Goal: Use online tool/utility: Utilize a website feature to perform a specific function

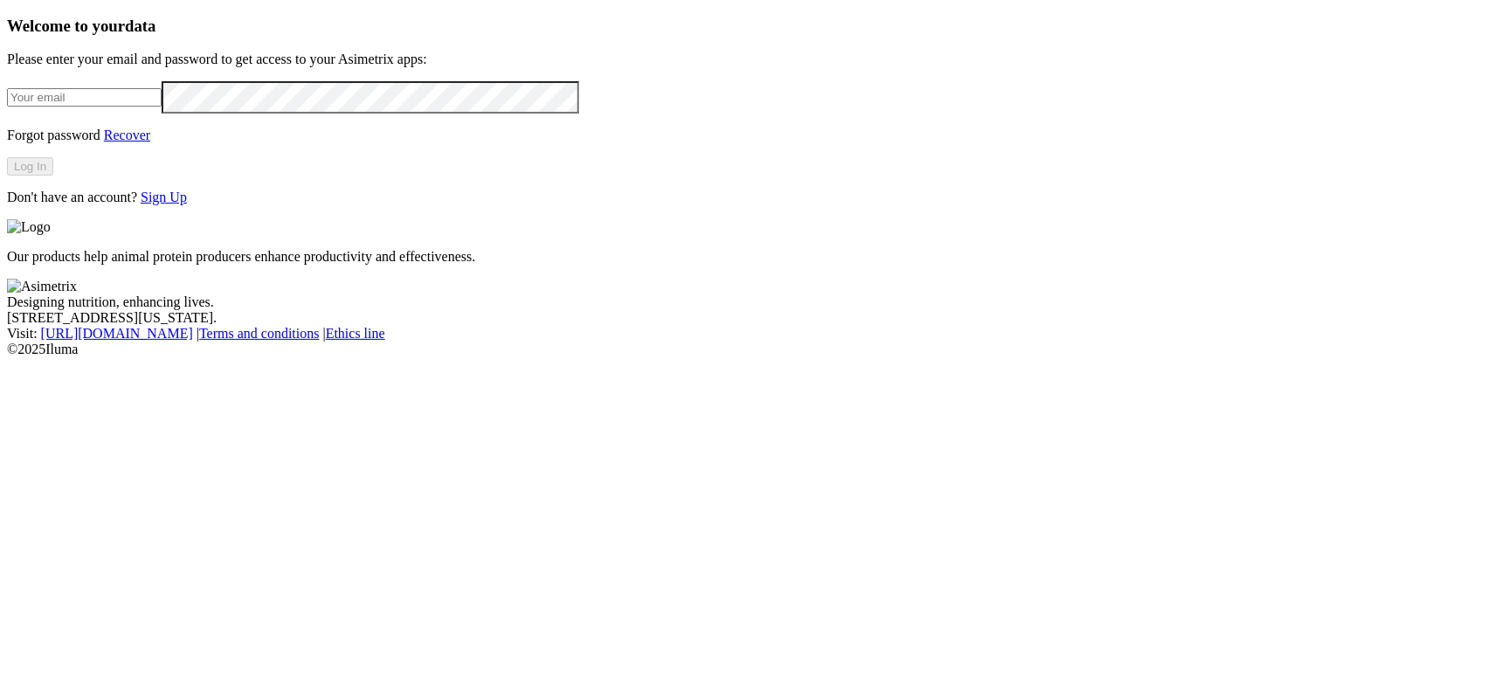
type input "[EMAIL_ADDRESS][DOMAIN_NAME]"
click at [53, 176] on button "Log In" at bounding box center [30, 166] width 46 height 18
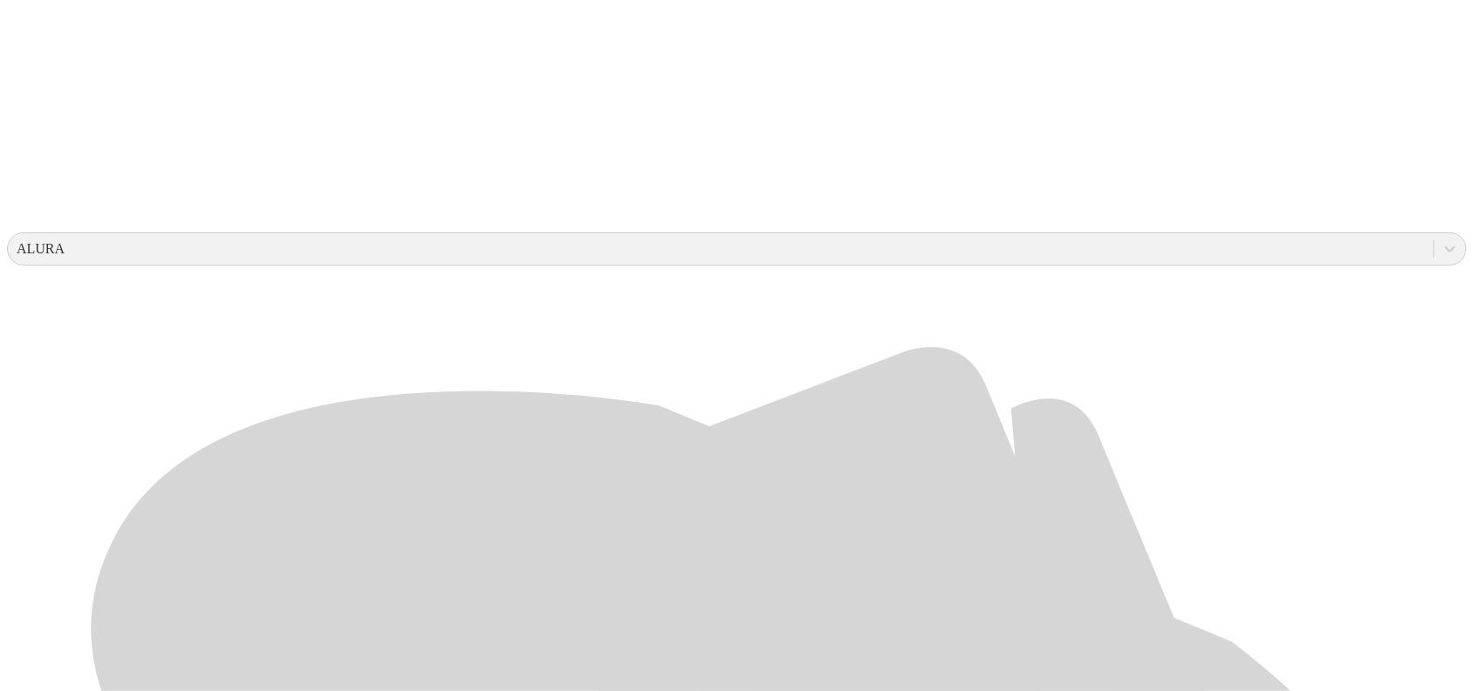
scroll to position [546, 0]
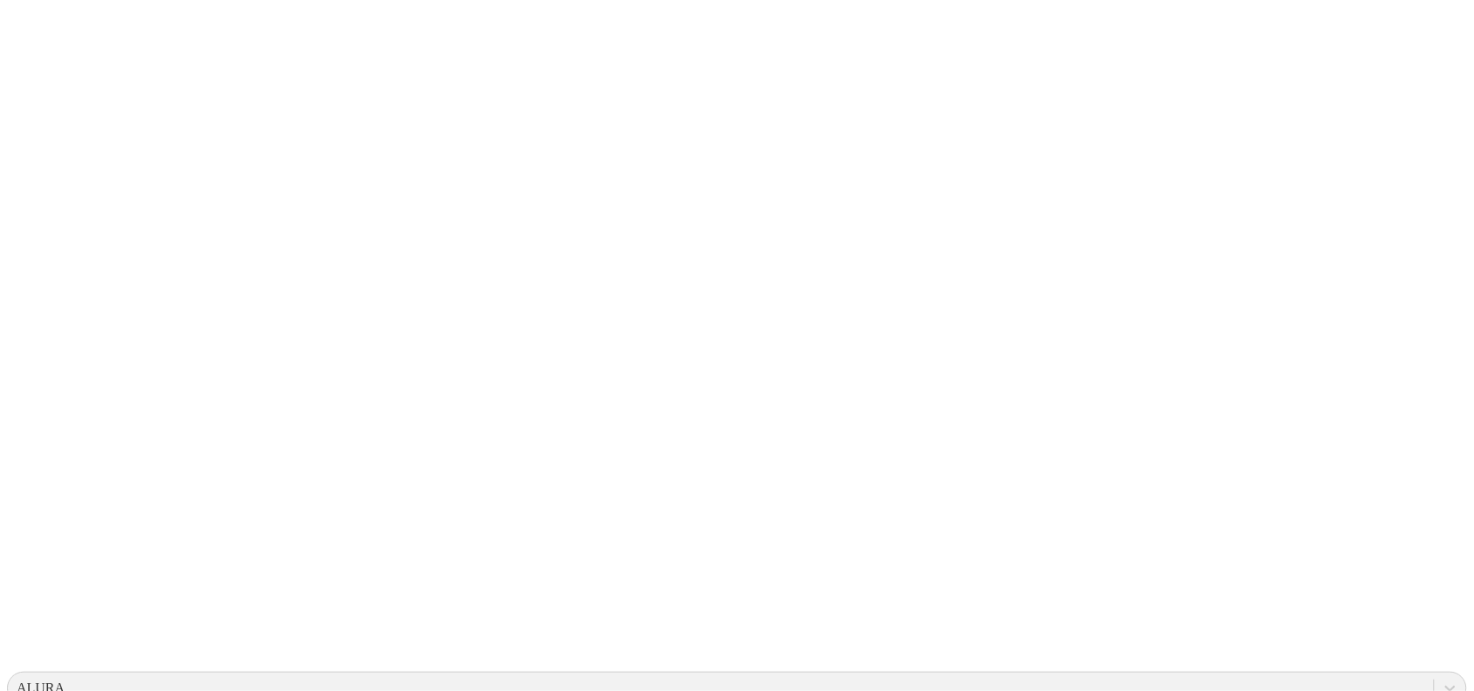
scroll to position [0, 0]
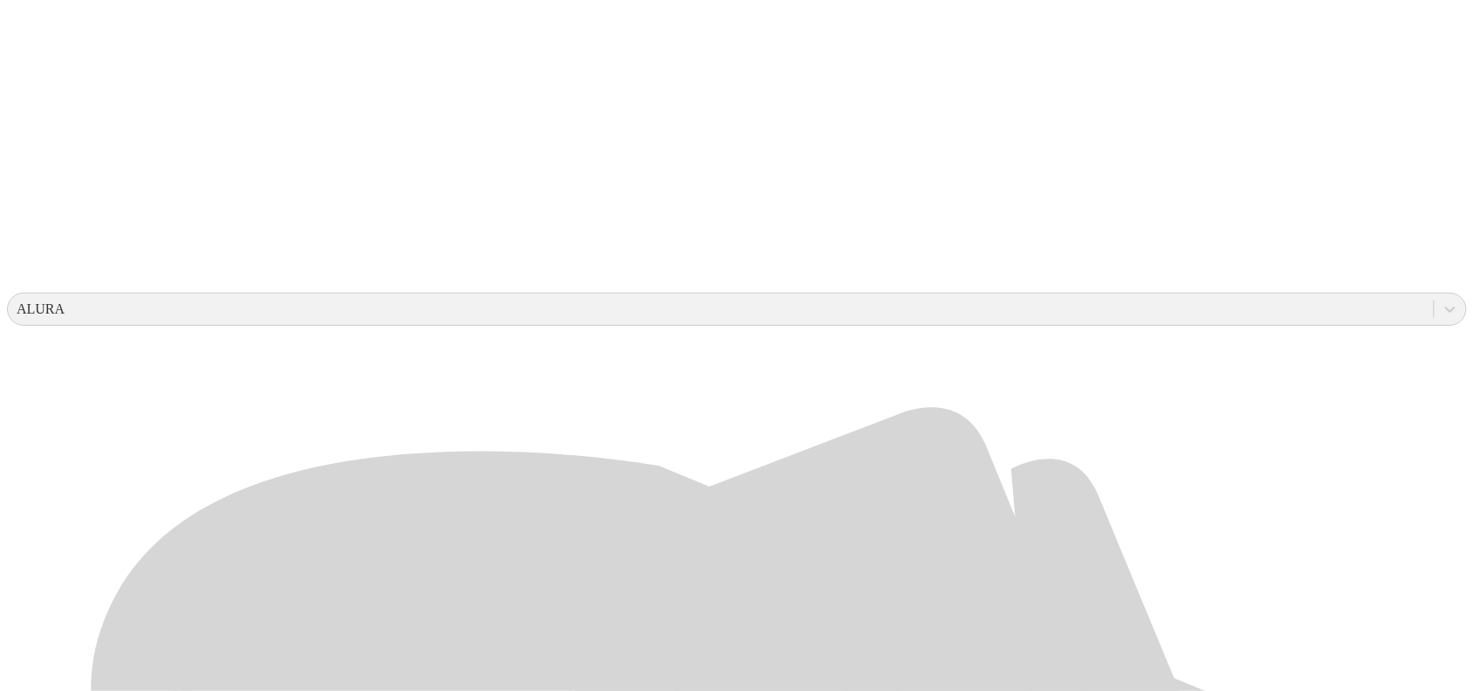
scroll to position [437, 0]
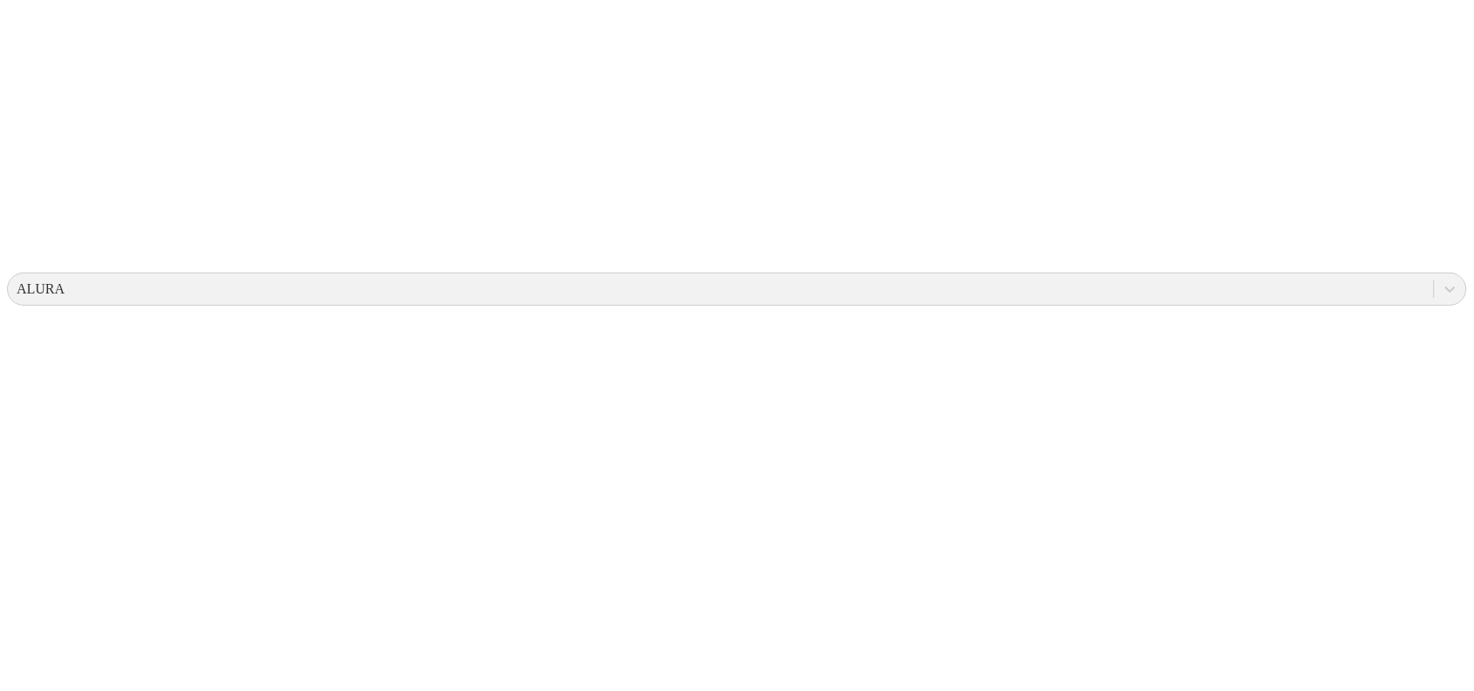
scroll to position [0, 0]
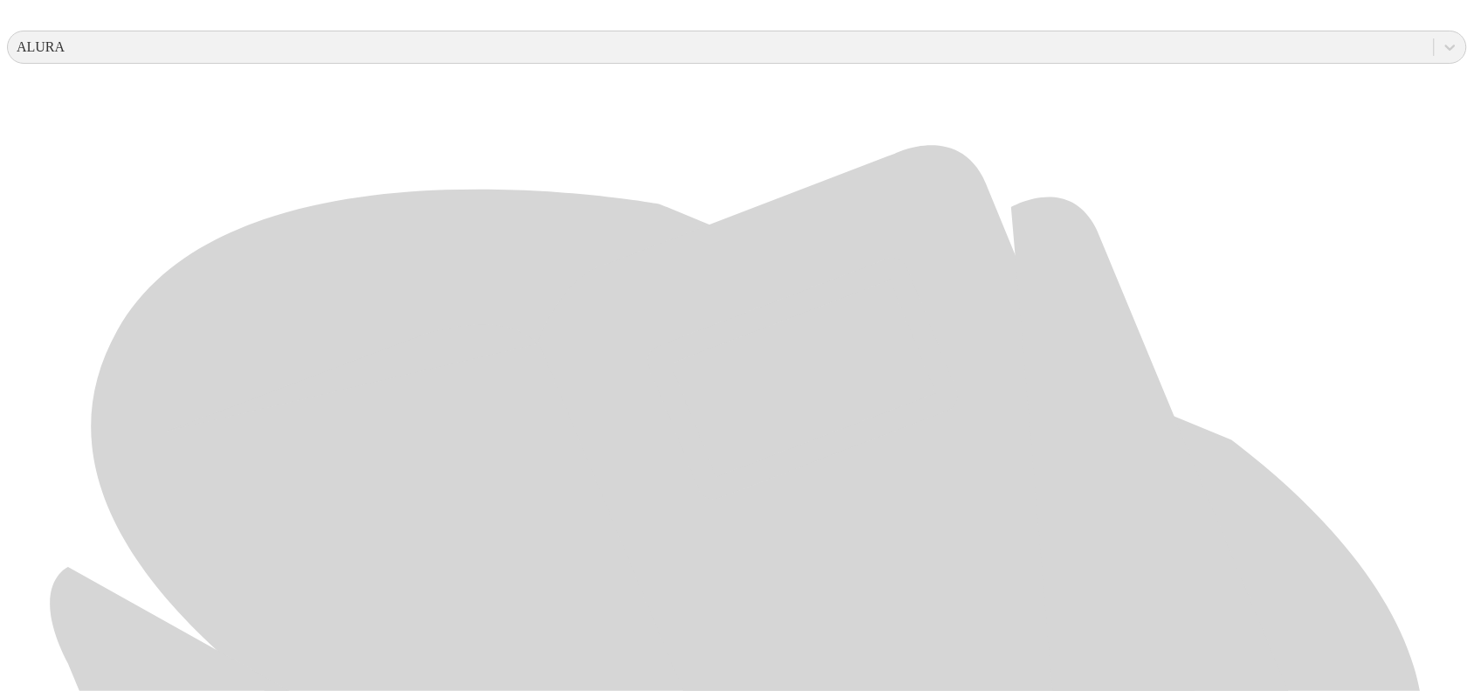
scroll to position [825, 0]
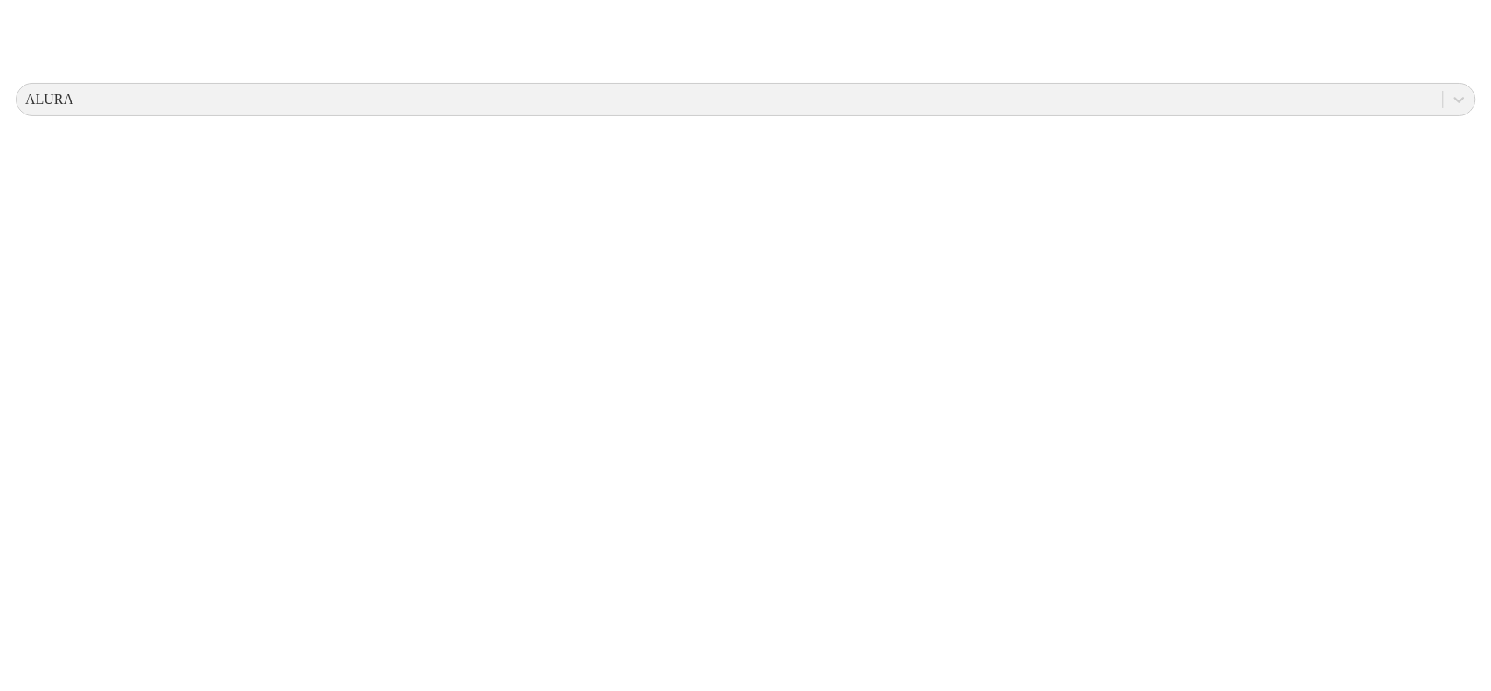
scroll to position [0, 0]
